Goal: Complete application form

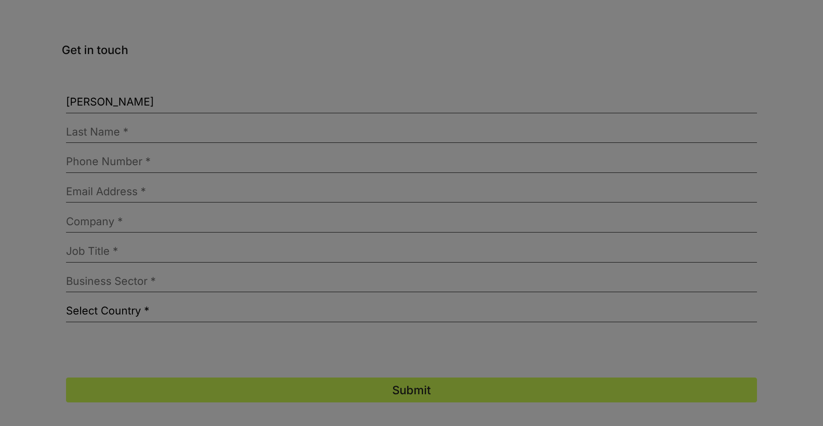
type input "[PERSON_NAME]"
type input "TurboJot"
type input "[PERSON_NAME][EMAIL_ADDRESS][DOMAIN_NAME]"
type input "[PHONE_NUMBER]"
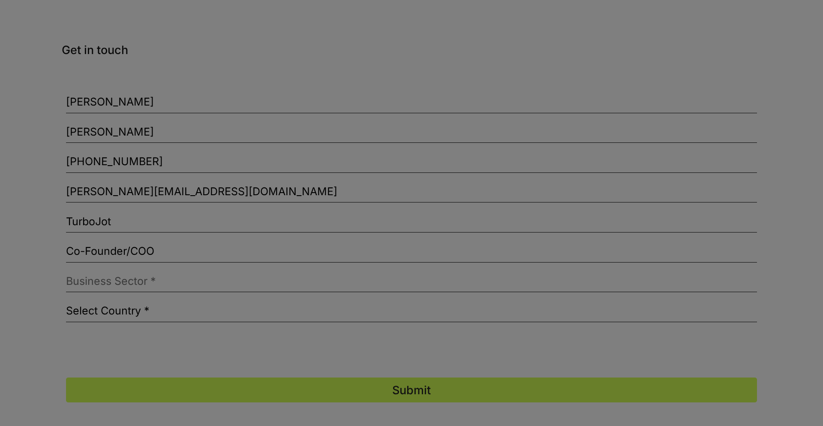
type input "Co-Founder/COO"
type input "Sales"
select select "[GEOGRAPHIC_DATA]"
type input "Sales"
